Goal: Navigation & Orientation: Find specific page/section

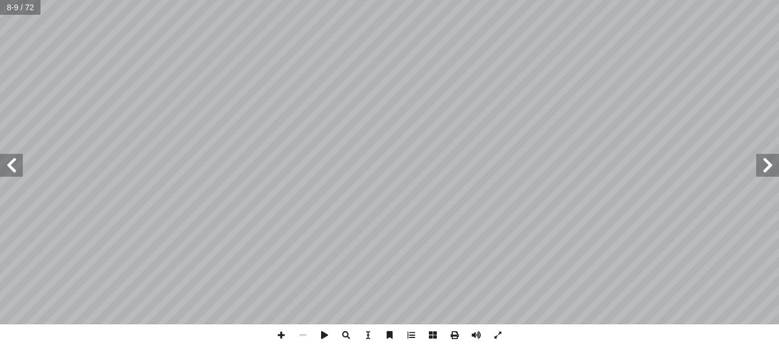
click at [764, 165] on span at bounding box center [768, 165] width 23 height 23
click at [0, 171] on span at bounding box center [11, 165] width 23 height 23
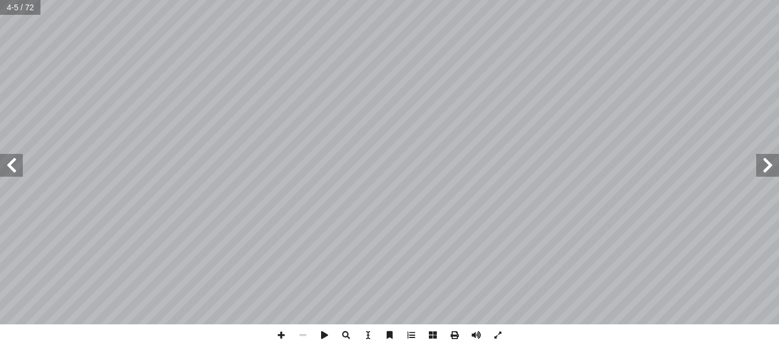
click at [0, 171] on span at bounding box center [11, 165] width 23 height 23
click at [766, 167] on span at bounding box center [768, 165] width 23 height 23
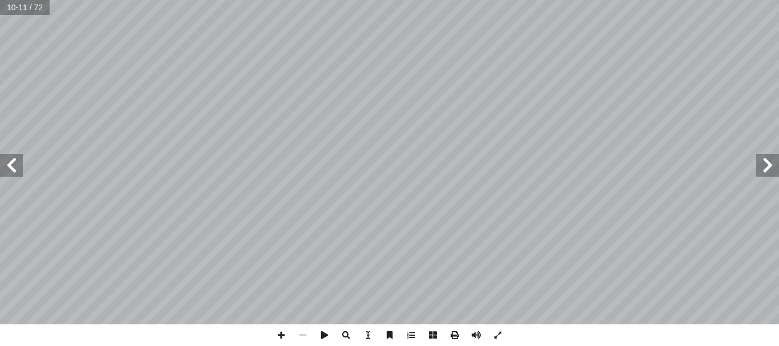
click at [766, 167] on span at bounding box center [768, 165] width 23 height 23
click at [5, 175] on span at bounding box center [11, 165] width 23 height 23
click at [767, 165] on span at bounding box center [768, 165] width 23 height 23
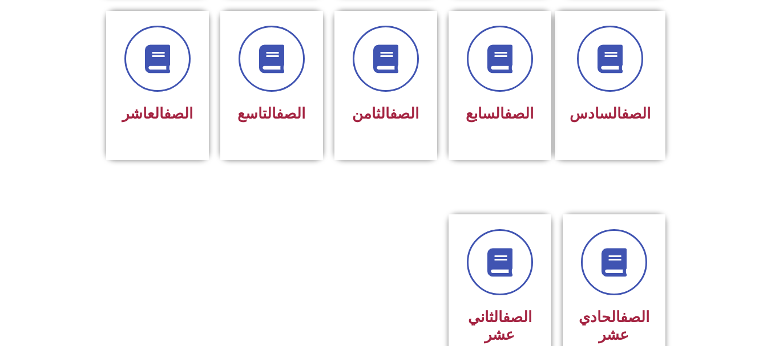
scroll to position [452, 0]
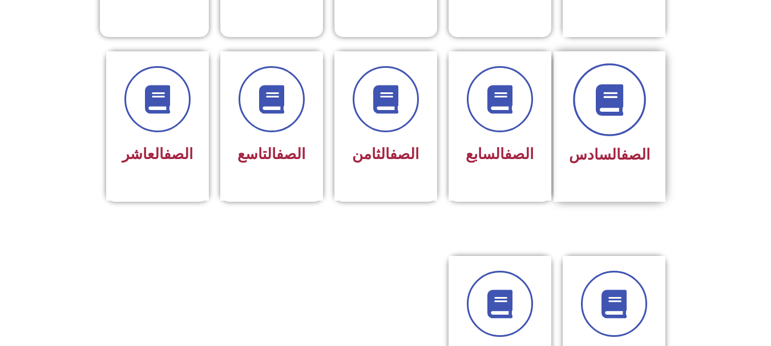
click at [646, 79] on span at bounding box center [609, 99] width 73 height 73
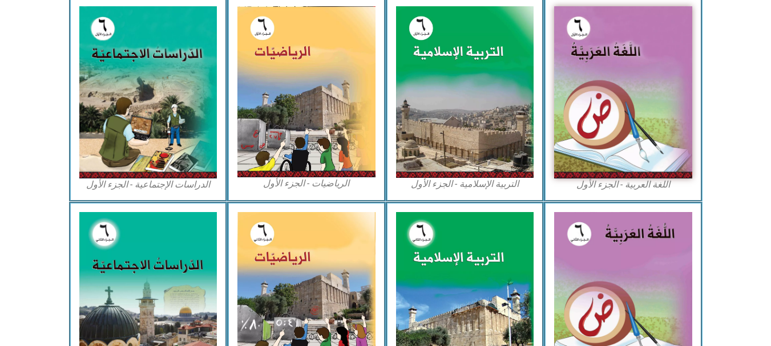
scroll to position [393, 0]
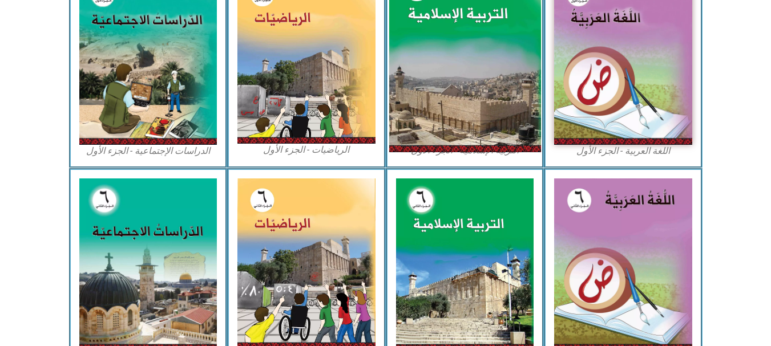
click at [491, 54] on img at bounding box center [465, 58] width 152 height 189
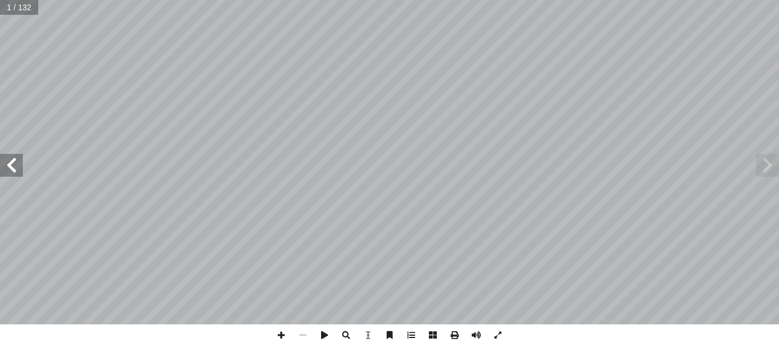
click at [15, 175] on span at bounding box center [11, 165] width 23 height 23
click at [14, 160] on span at bounding box center [11, 165] width 23 height 23
click at [10, 169] on span at bounding box center [11, 165] width 23 height 23
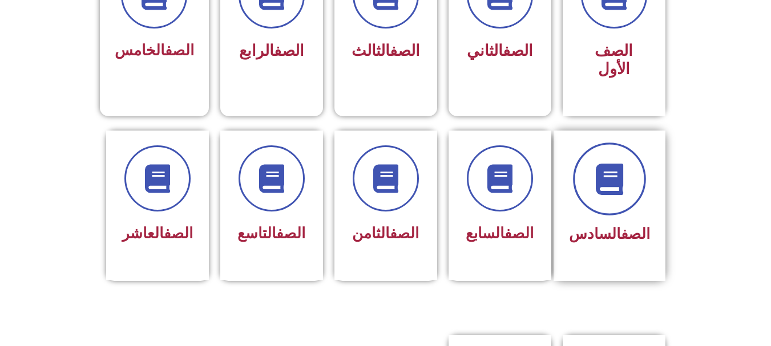
scroll to position [372, 0]
click at [625, 186] on span at bounding box center [609, 179] width 73 height 73
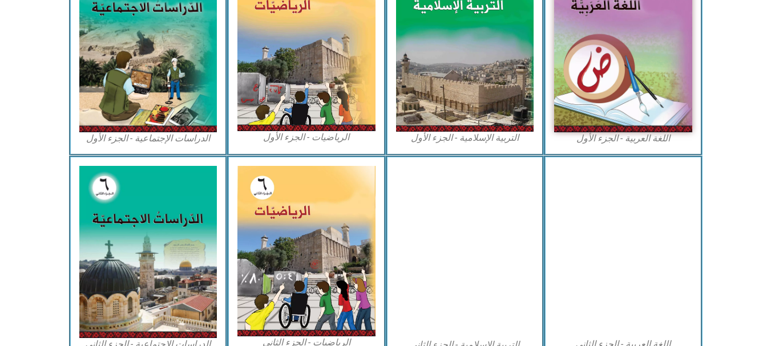
scroll to position [404, 0]
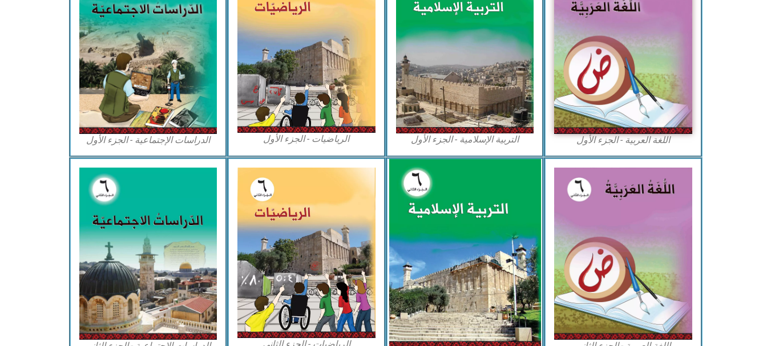
click at [466, 280] on img at bounding box center [465, 254] width 152 height 190
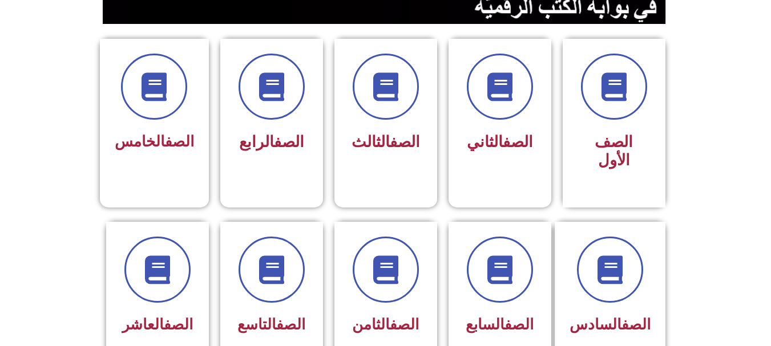
scroll to position [309, 0]
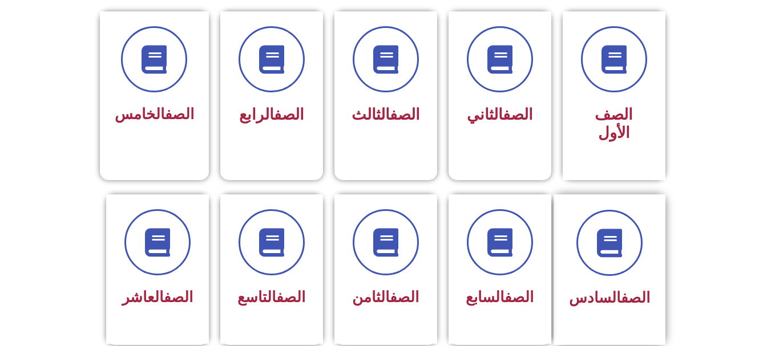
click at [588, 289] on span "الصف السادس" at bounding box center [609, 297] width 81 height 17
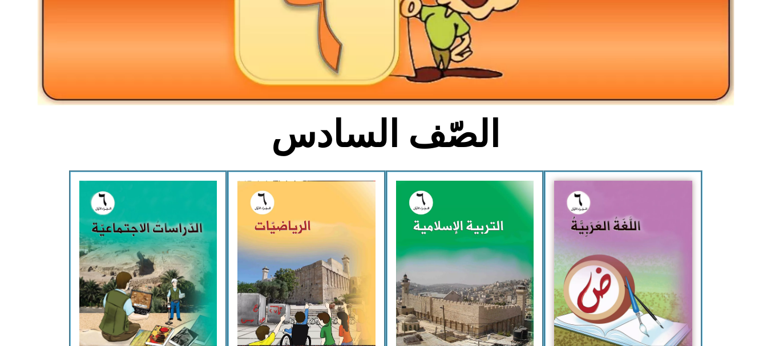
scroll to position [217, 0]
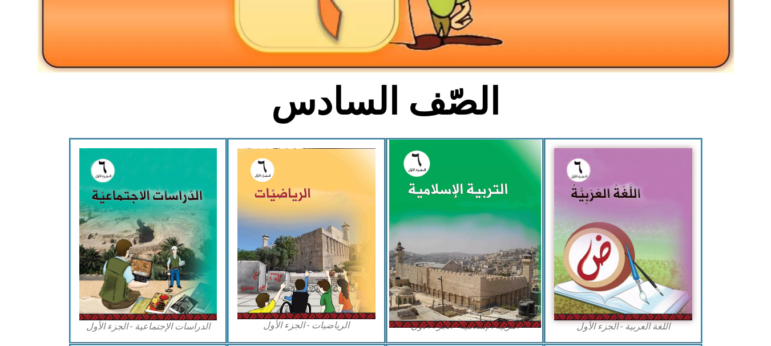
click at [418, 264] on img at bounding box center [465, 234] width 152 height 189
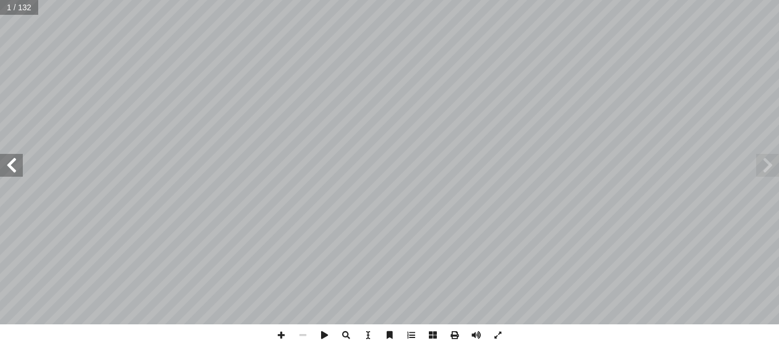
click at [21, 171] on span at bounding box center [11, 165] width 23 height 23
click at [18, 165] on span at bounding box center [11, 165] width 23 height 23
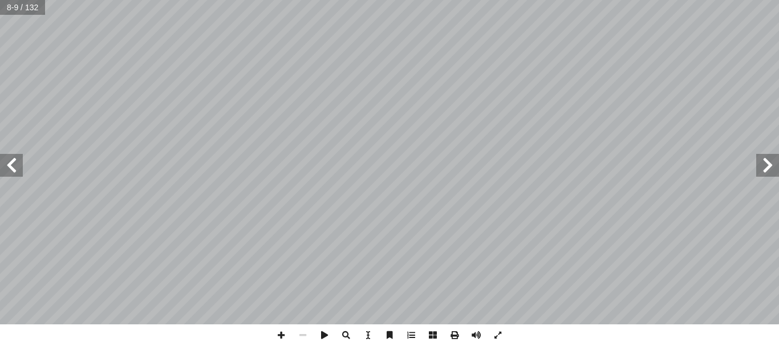
click at [18, 165] on span at bounding box center [11, 165] width 23 height 23
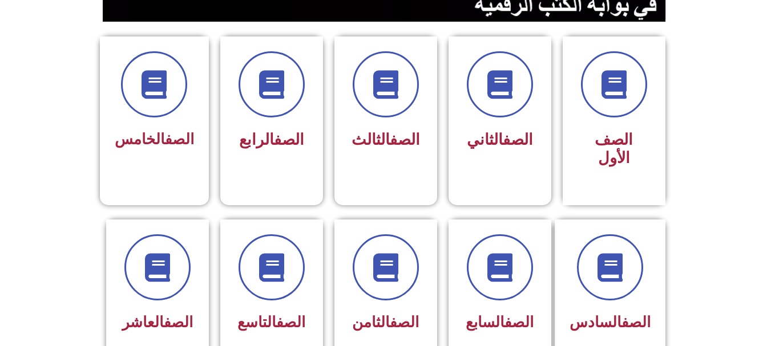
scroll to position [281, 0]
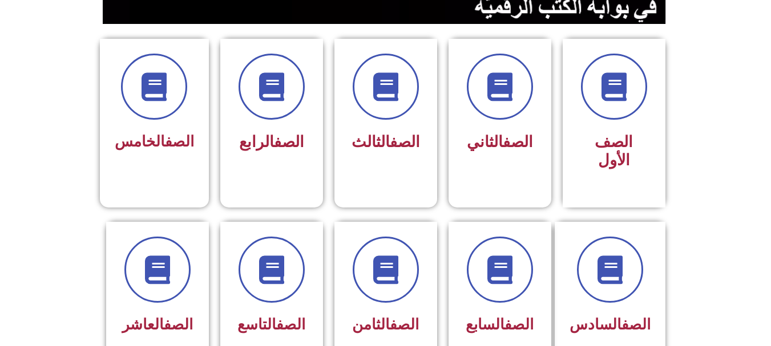
drag, startPoint x: 773, startPoint y: 82, endPoint x: 779, endPoint y: 153, distance: 71.0
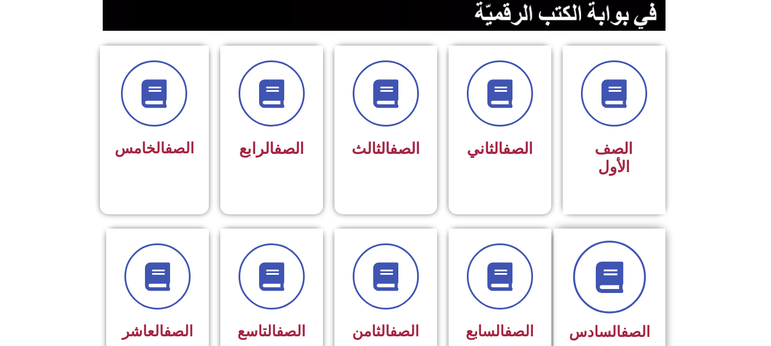
click at [607, 241] on span at bounding box center [609, 277] width 73 height 73
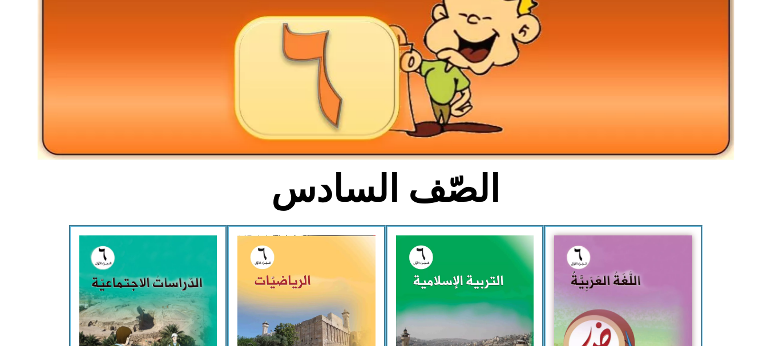
scroll to position [297, 0]
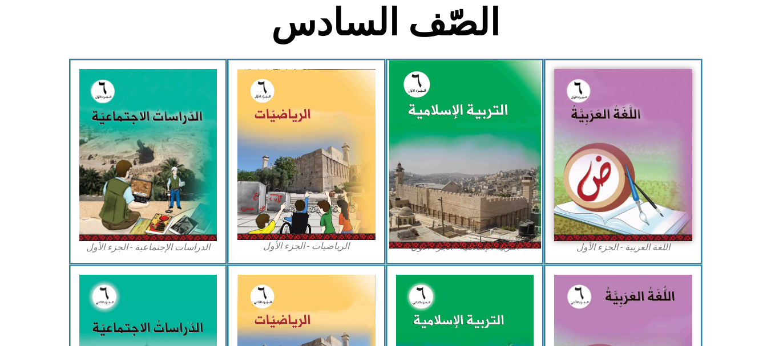
click at [435, 213] on img at bounding box center [465, 154] width 152 height 189
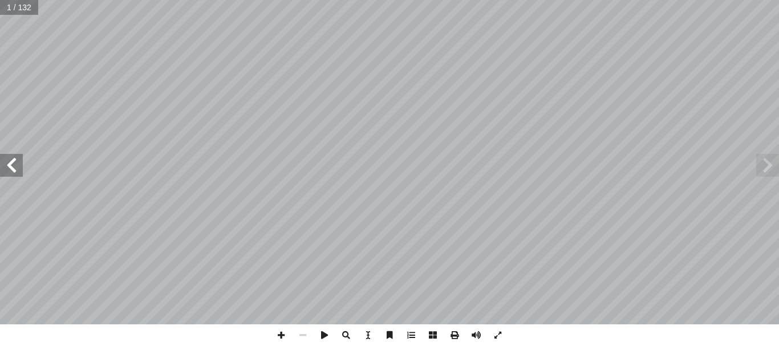
click at [9, 171] on span at bounding box center [11, 165] width 23 height 23
click at [408, 338] on span at bounding box center [412, 336] width 22 height 22
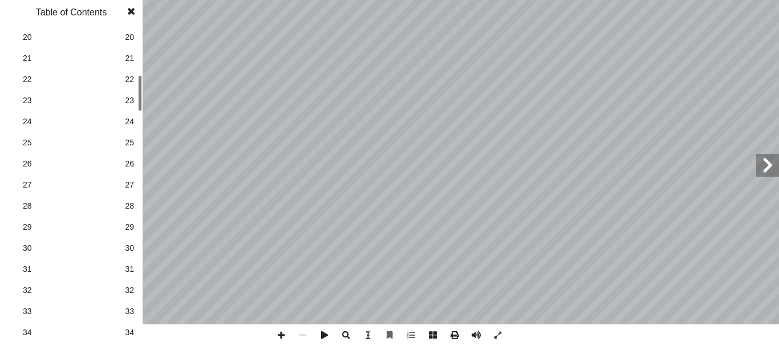
click at [139, 108] on div at bounding box center [140, 93] width 4 height 36
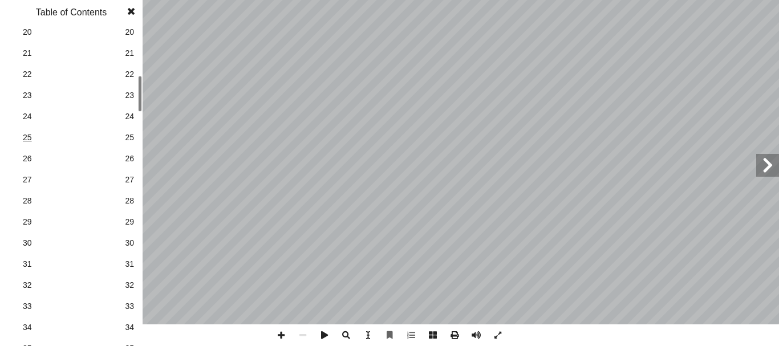
click at [63, 136] on span "25" at bounding box center [71, 138] width 97 height 12
click at [130, 10] on span at bounding box center [131, 11] width 21 height 23
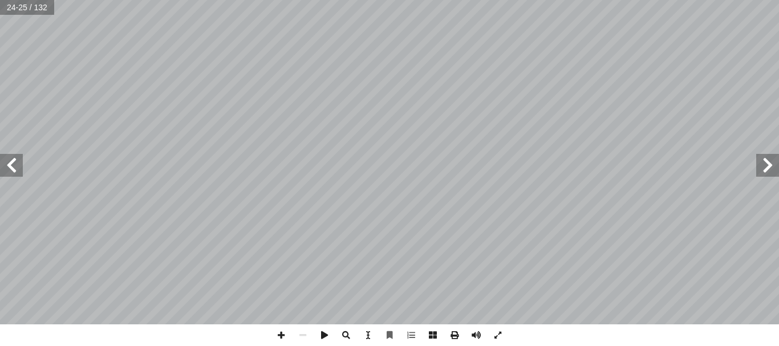
click at [0, 176] on span at bounding box center [11, 165] width 23 height 23
